Goal: Check status: Check status

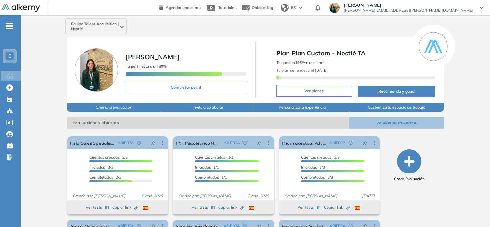
scroll to position [65, 0]
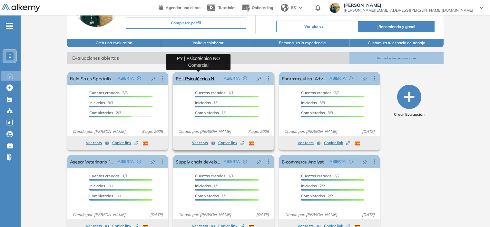
click at [201, 78] on link "PY | Psicotécnico NO Comercial" at bounding box center [198, 78] width 45 height 13
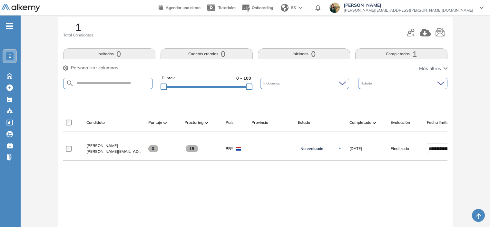
scroll to position [97, 0]
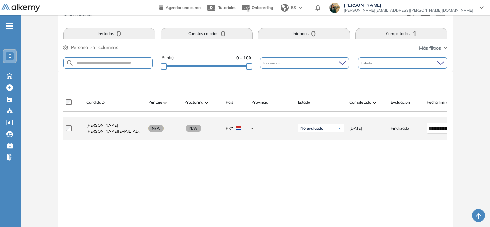
click at [104, 128] on span "[PERSON_NAME]" at bounding box center [102, 125] width 32 height 5
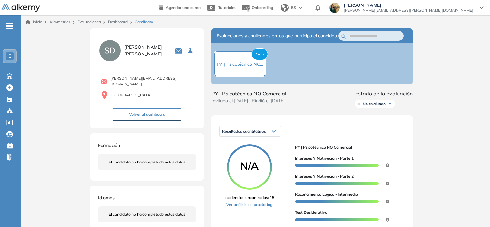
scroll to position [32, 0]
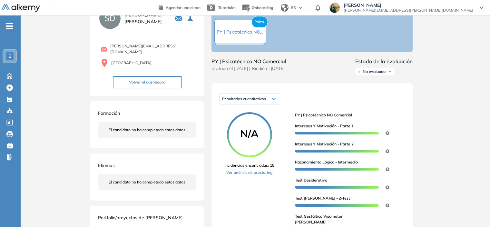
click at [263, 107] on div "Resultados cuantitativos Resultados cuantitativos Resultados relativos" at bounding box center [250, 99] width 62 height 16
click at [262, 101] on span "Resultados cuantitativos" at bounding box center [244, 98] width 44 height 5
click at [343, 102] on div "Resultados cuantitativos Resultados cuantitativos Resultados relativos" at bounding box center [312, 99] width 186 height 16
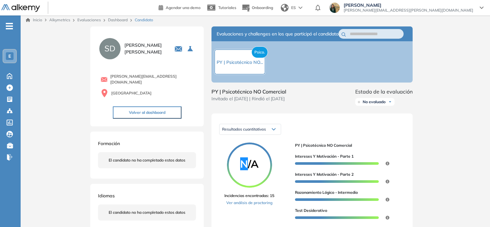
scroll to position [0, 0]
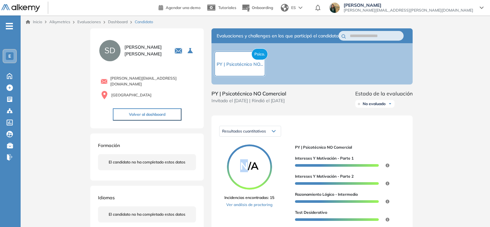
click at [364, 108] on div "No evaluado" at bounding box center [375, 104] width 39 height 8
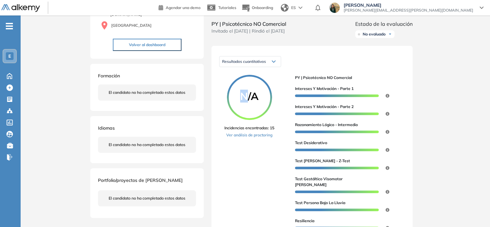
scroll to position [5, 0]
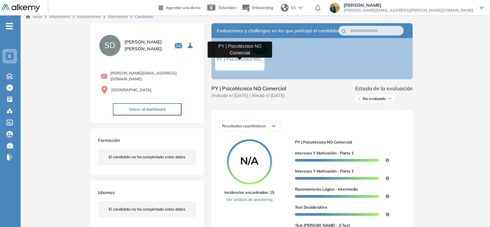
click at [251, 60] on span "PY | Psicotécnico NO..." at bounding box center [240, 59] width 46 height 6
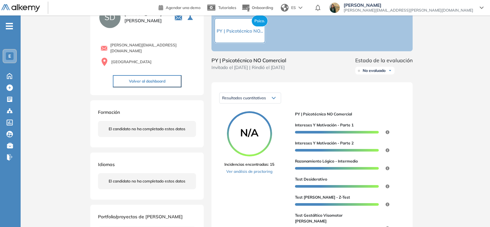
scroll to position [0, 0]
